Goal: Use online tool/utility

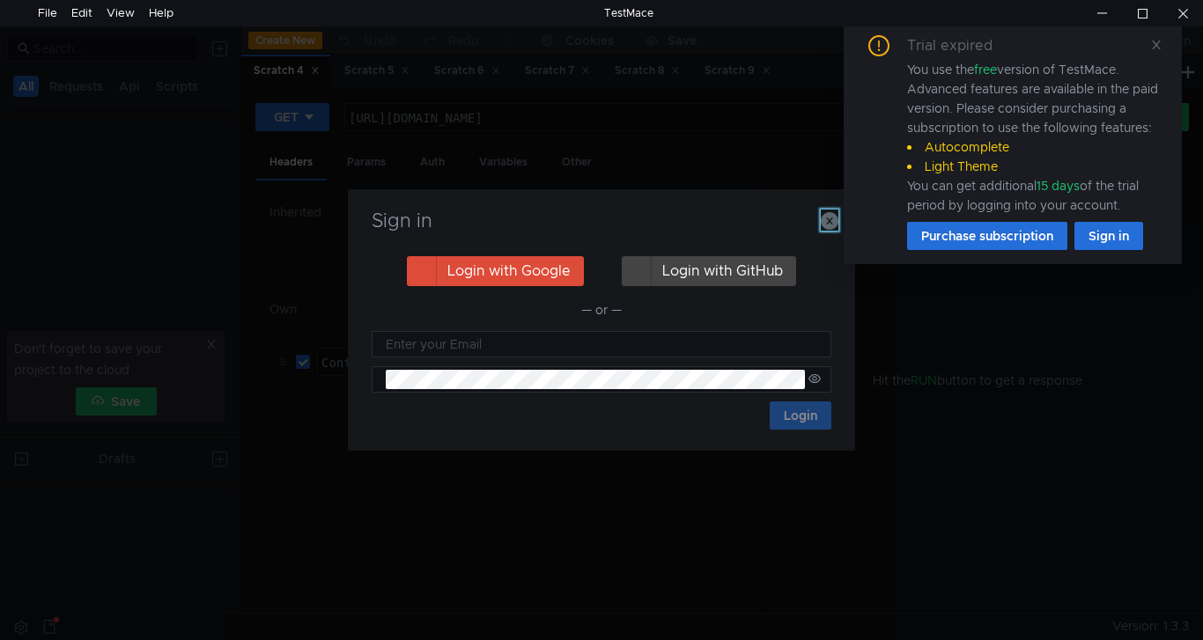
click at [826, 224] on icon "button" at bounding box center [830, 221] width 18 height 18
click at [1158, 45] on icon at bounding box center [1156, 45] width 12 height 12
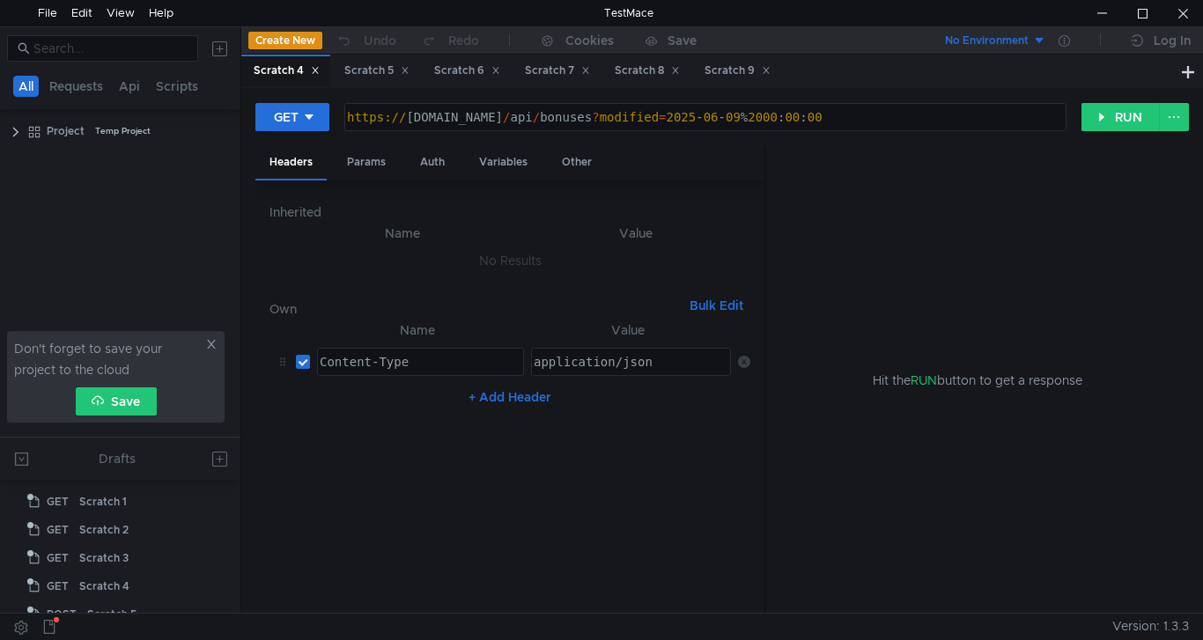
click at [821, 225] on div "Hit the RUN button to get a response" at bounding box center [977, 380] width 381 height 469
type textarea "[URL][DOMAIN_NAME]"
drag, startPoint x: 780, startPoint y: 114, endPoint x: 798, endPoint y: 114, distance: 18.5
click at [798, 114] on div "https:// [DOMAIN_NAME] / api / bonuses ? modified = [DATE] % 2000 : 00 : 00" at bounding box center [704, 131] width 721 height 42
click at [370, 66] on div "Scratch 5" at bounding box center [376, 71] width 65 height 18
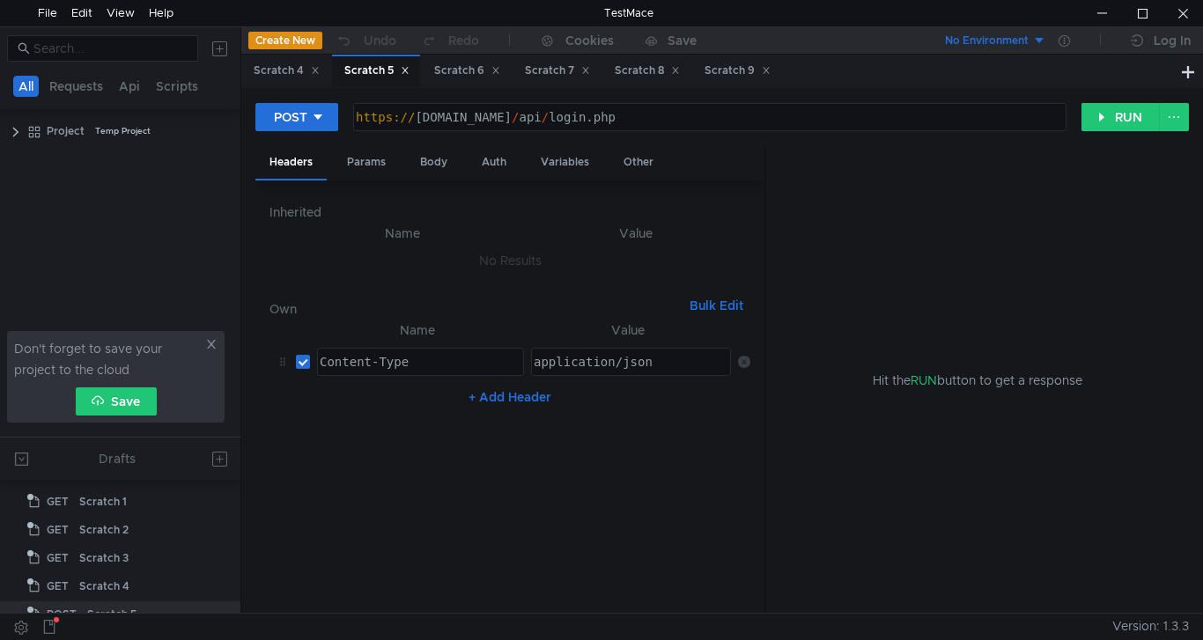
scroll to position [51, 0]
click at [445, 70] on div "Scratch 6" at bounding box center [467, 71] width 66 height 18
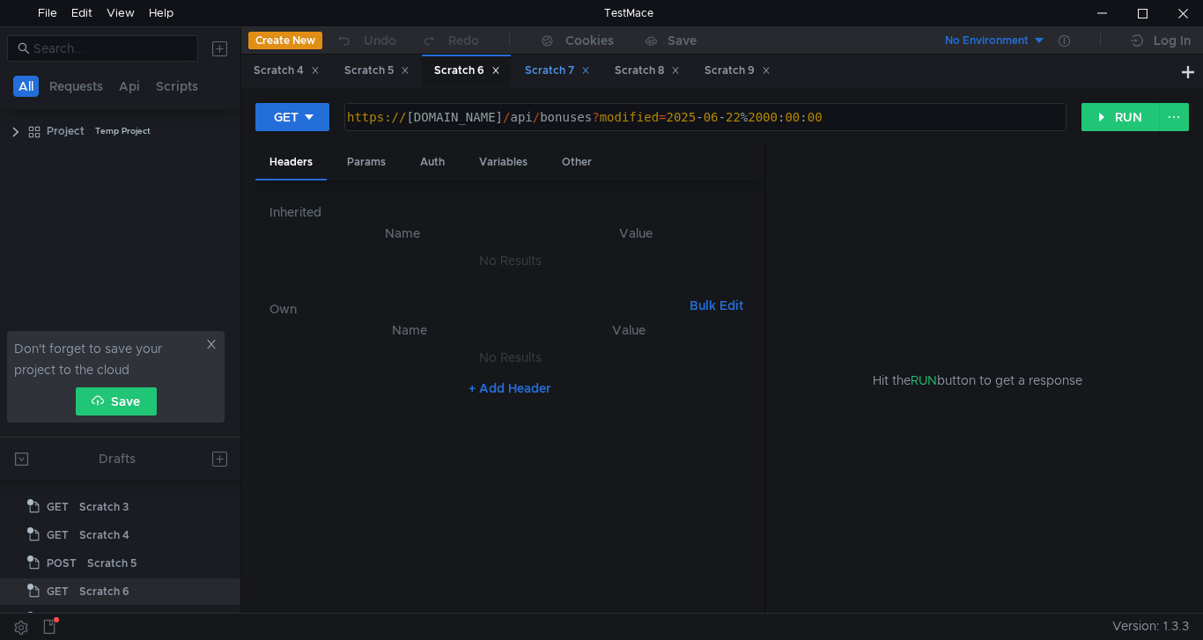
scroll to position [79, 0]
click at [645, 70] on div "Scratch 8" at bounding box center [647, 71] width 65 height 18
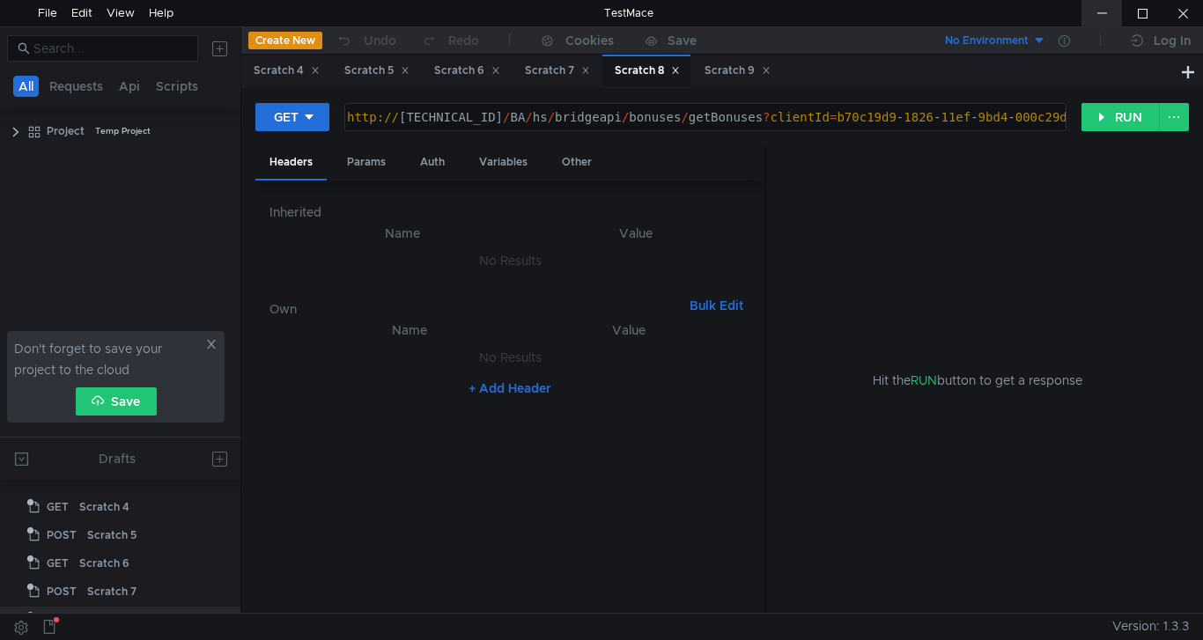
click at [1099, 8] on div at bounding box center [1102, 13] width 41 height 26
click at [1105, 15] on div at bounding box center [1102, 13] width 41 height 26
click at [735, 70] on div "Scratch 9" at bounding box center [738, 71] width 66 height 18
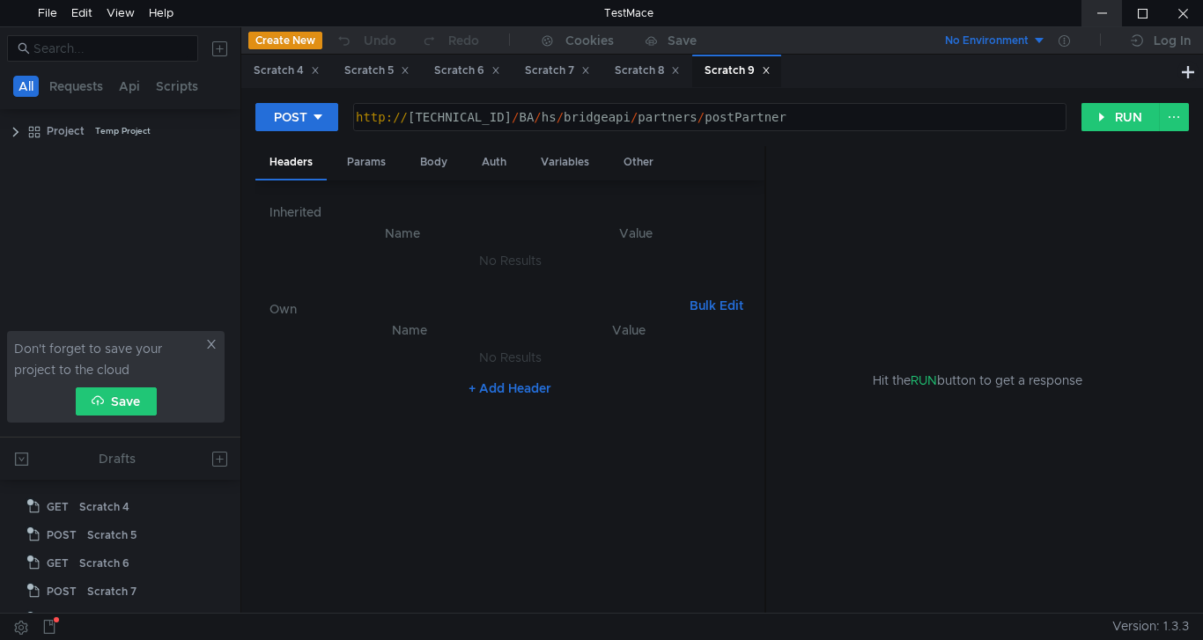
click at [1097, 12] on div at bounding box center [1102, 13] width 41 height 26
